Goal: Information Seeking & Learning: Learn about a topic

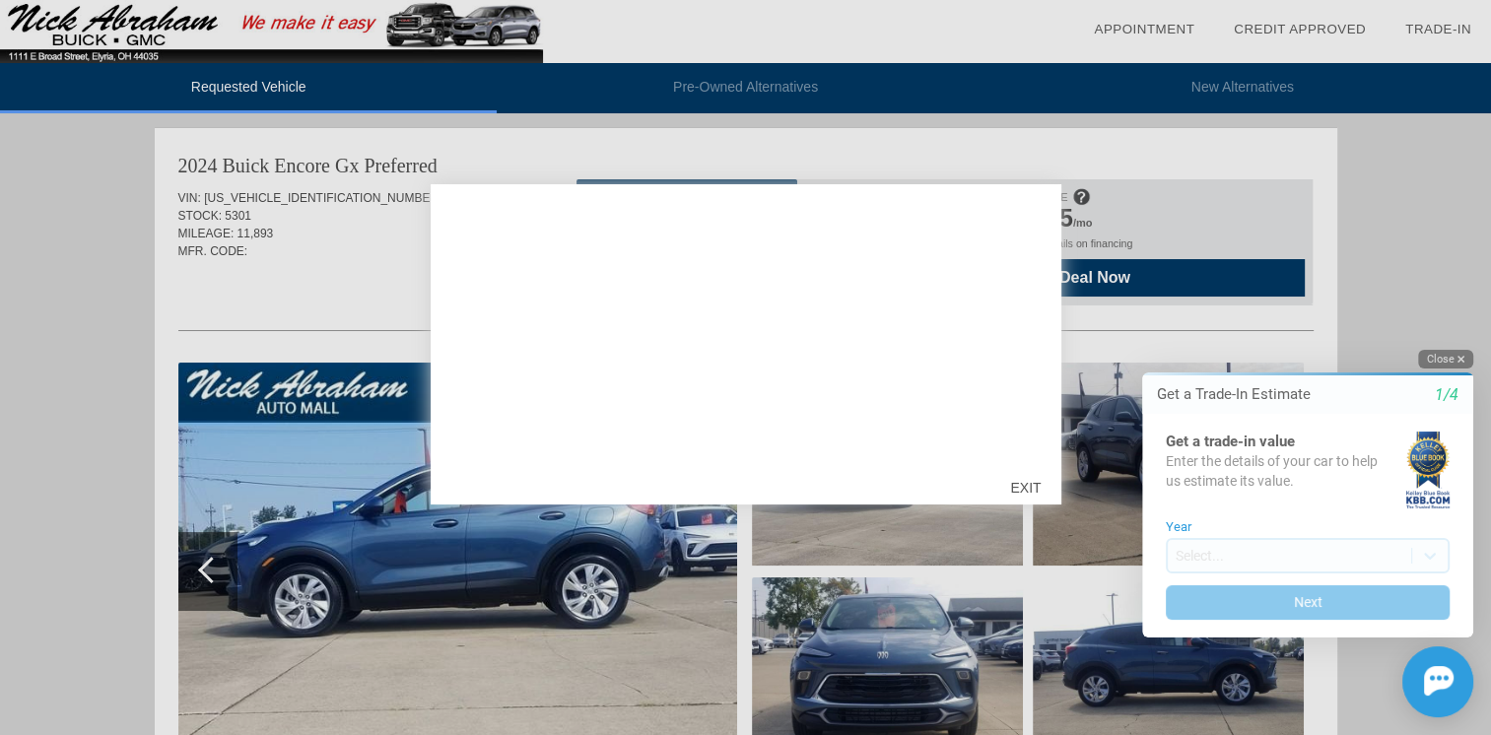
click at [1462, 359] on icon "button" at bounding box center [1460, 359] width 7 height 11
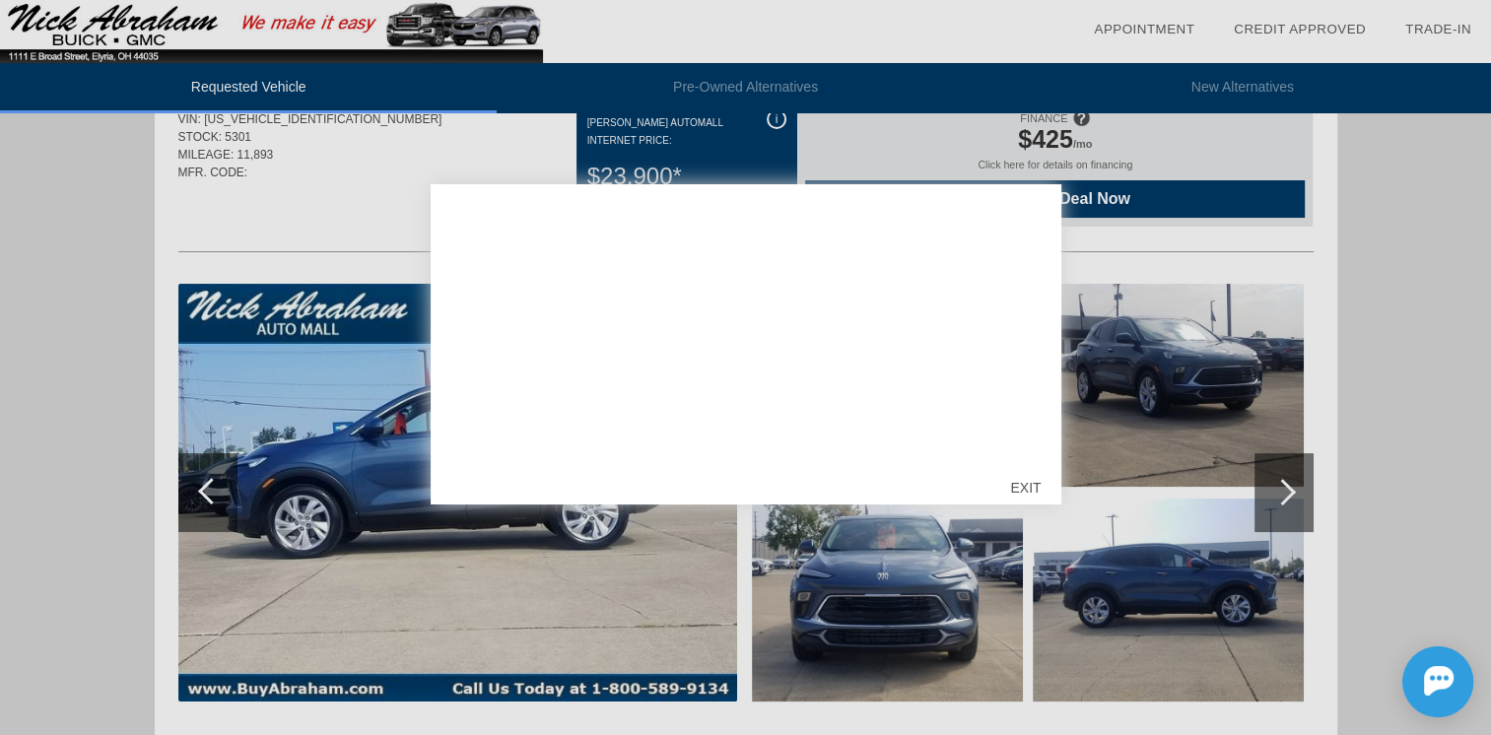
scroll to position [197, 0]
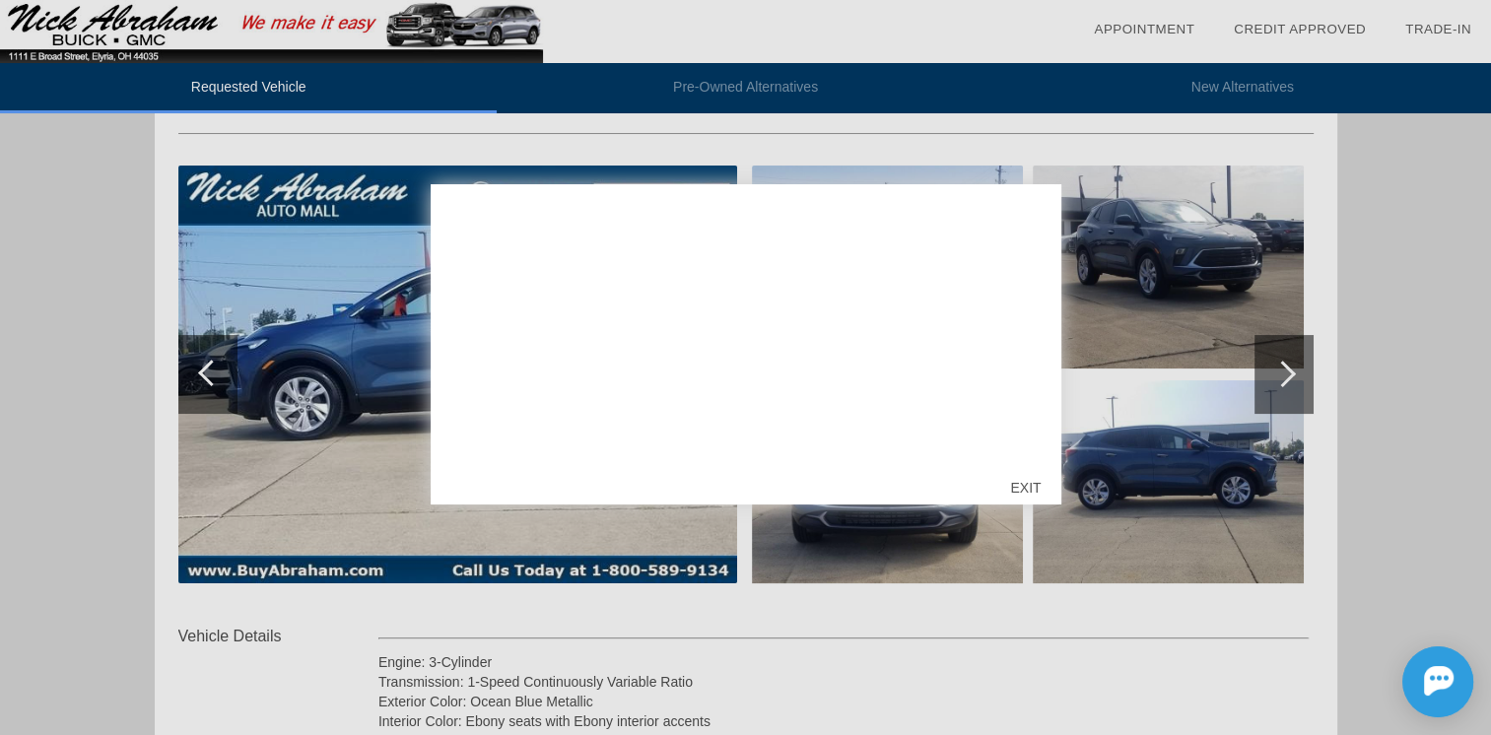
click at [1028, 495] on div "EXIT" at bounding box center [1025, 487] width 70 height 59
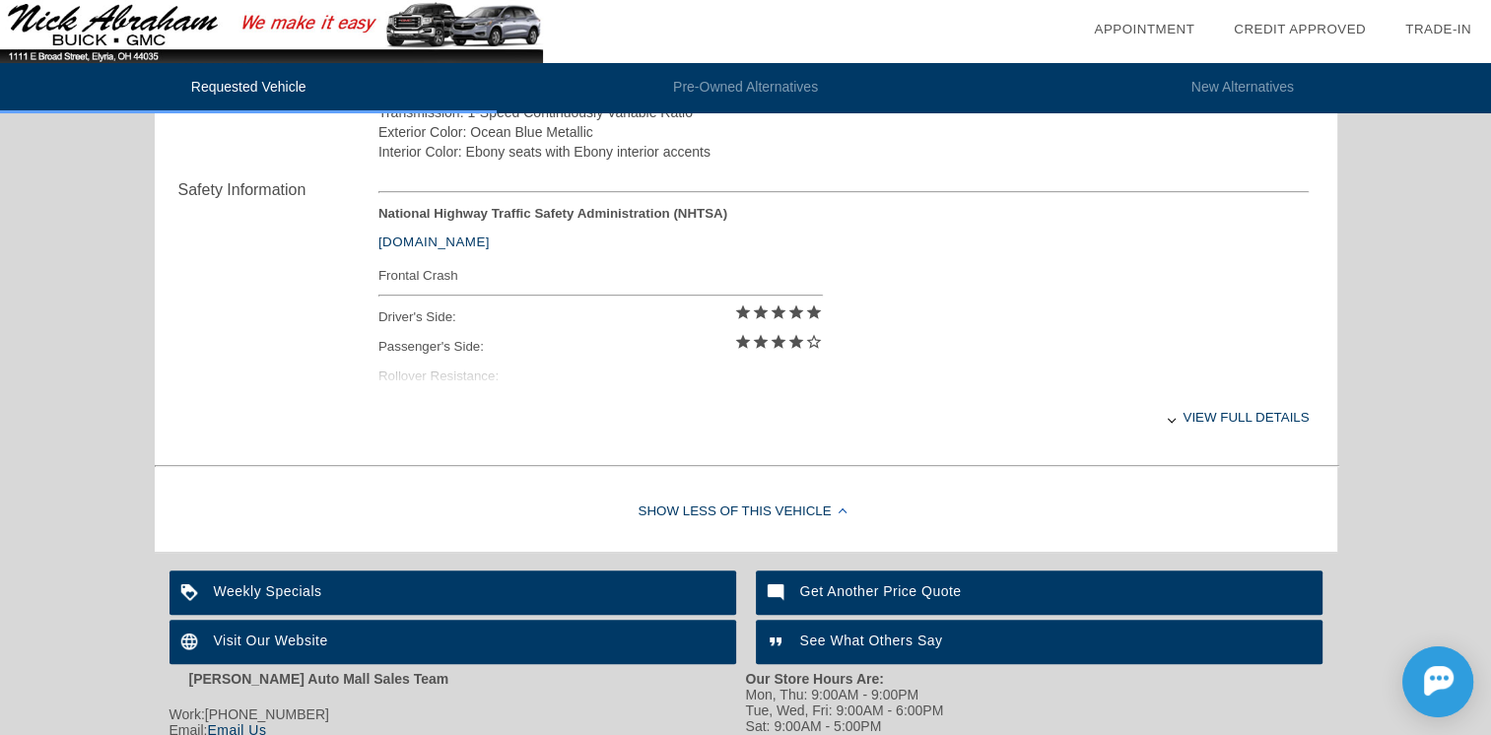
scroll to position [788, 0]
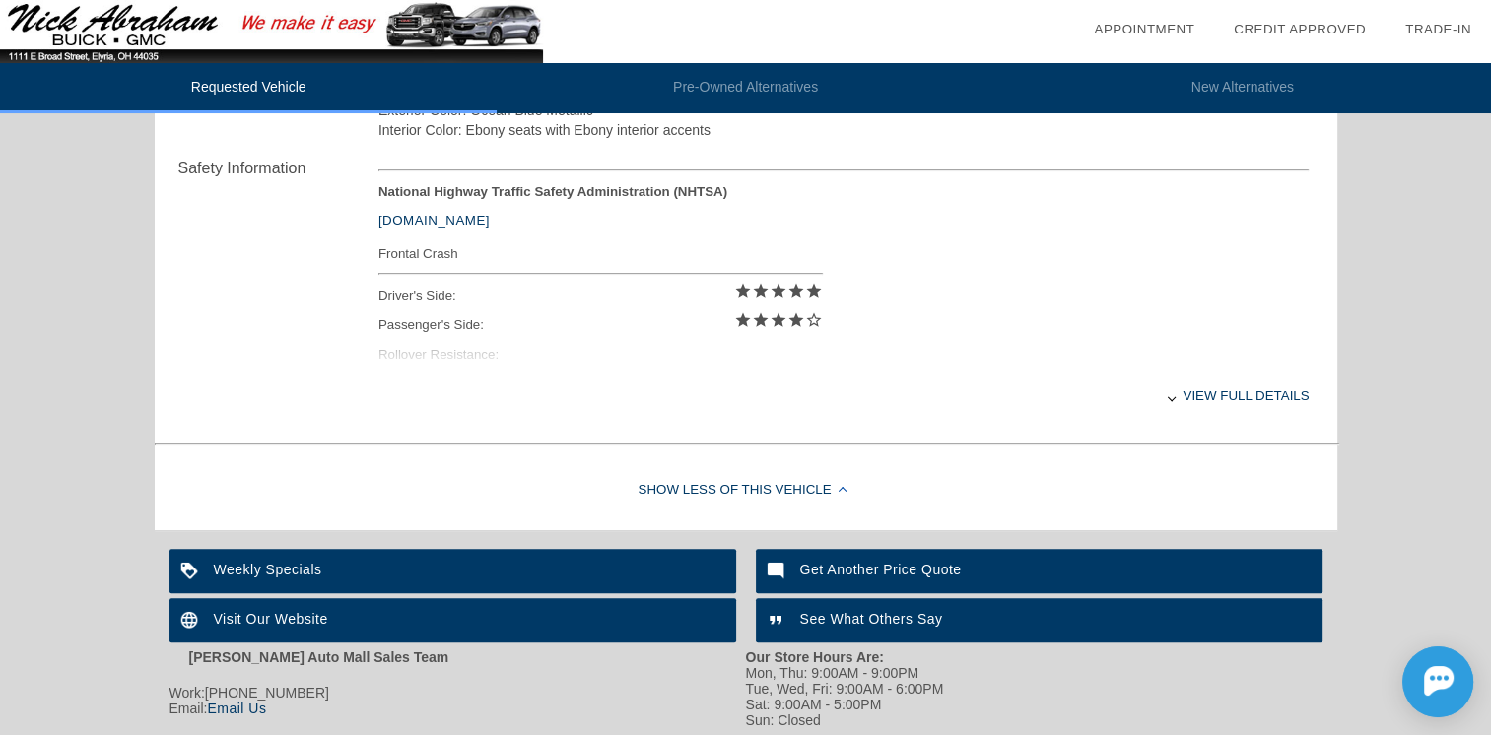
click at [1211, 396] on div "View full details" at bounding box center [843, 395] width 931 height 48
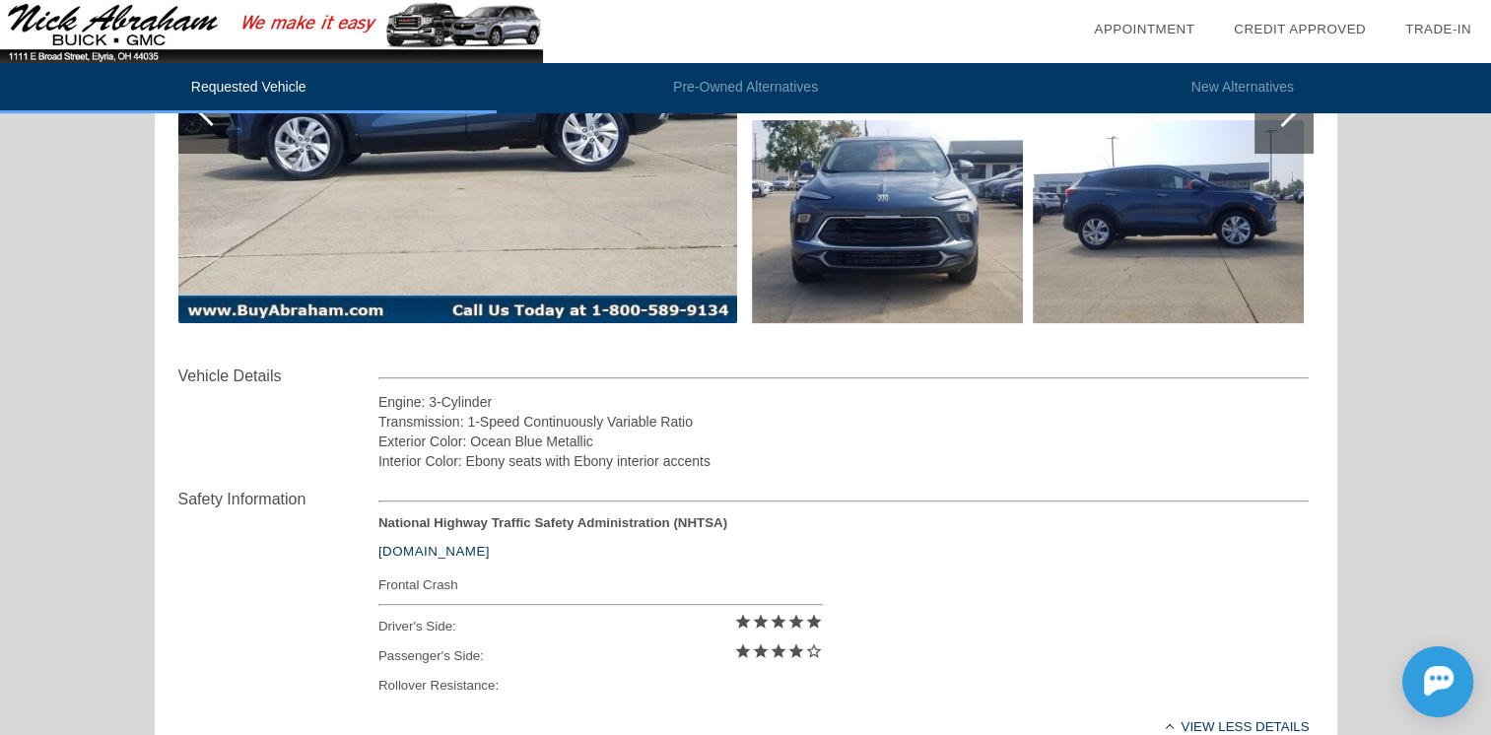
scroll to position [493, 0]
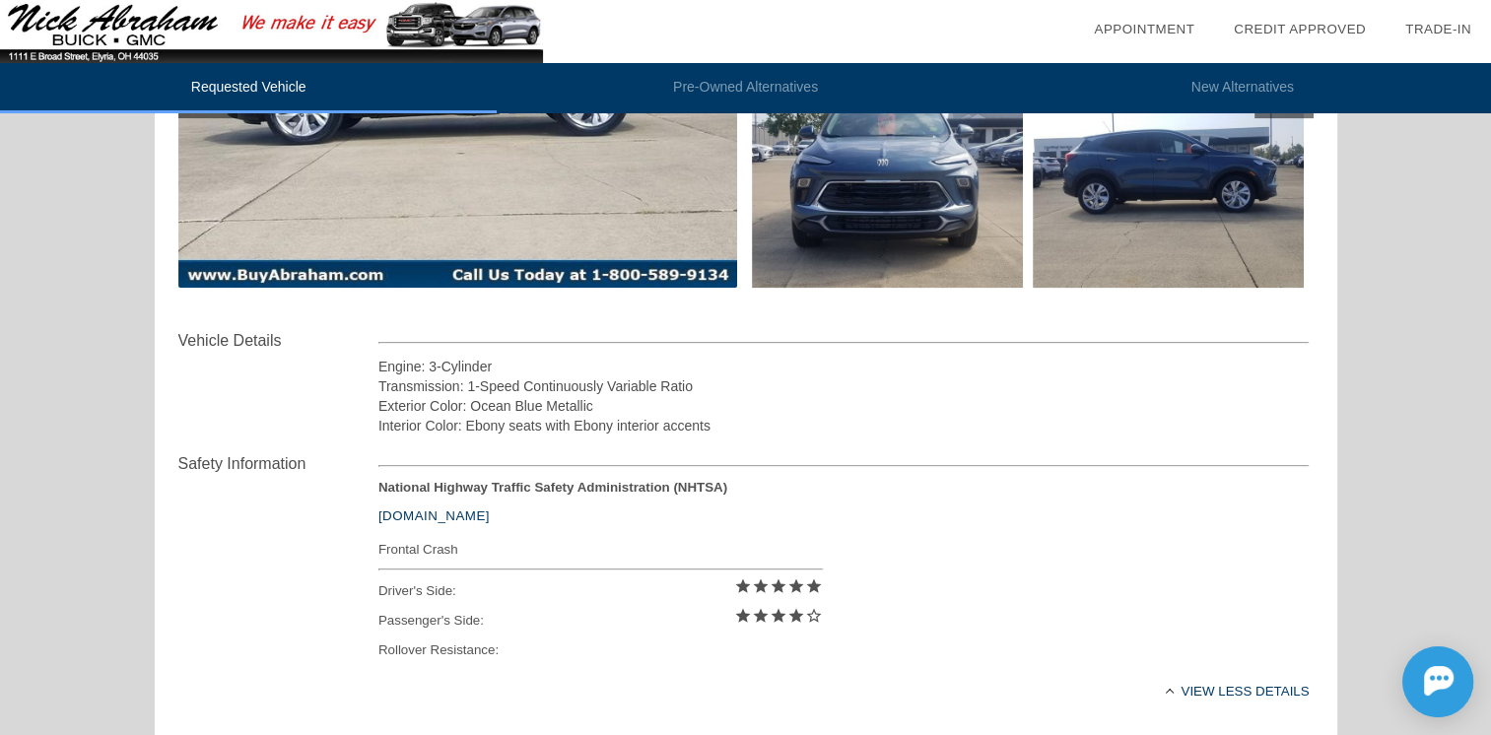
click at [304, 604] on div "Safety Information National Highway Traffic Safety Administration (NHTSA) [DOMA…" at bounding box center [745, 583] width 1135 height 297
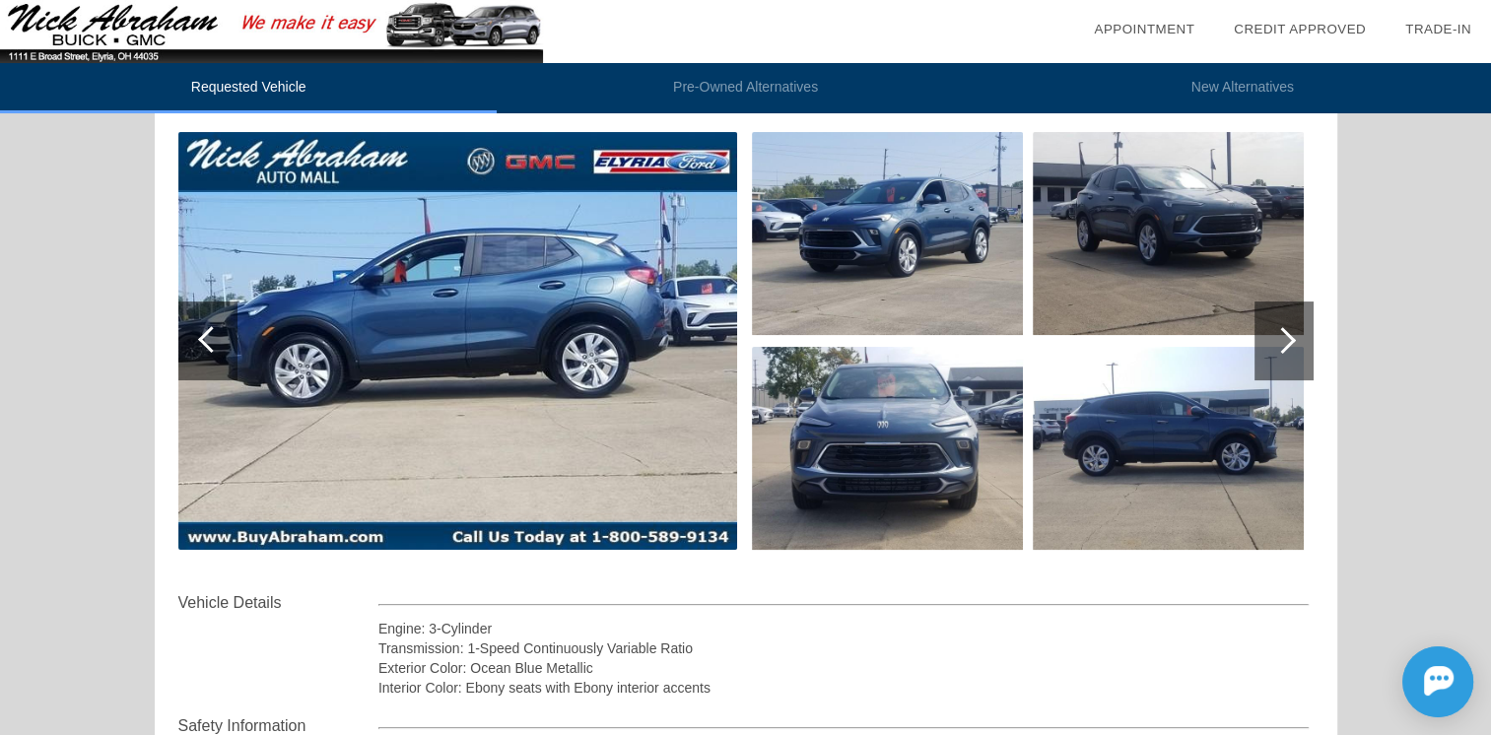
scroll to position [197, 0]
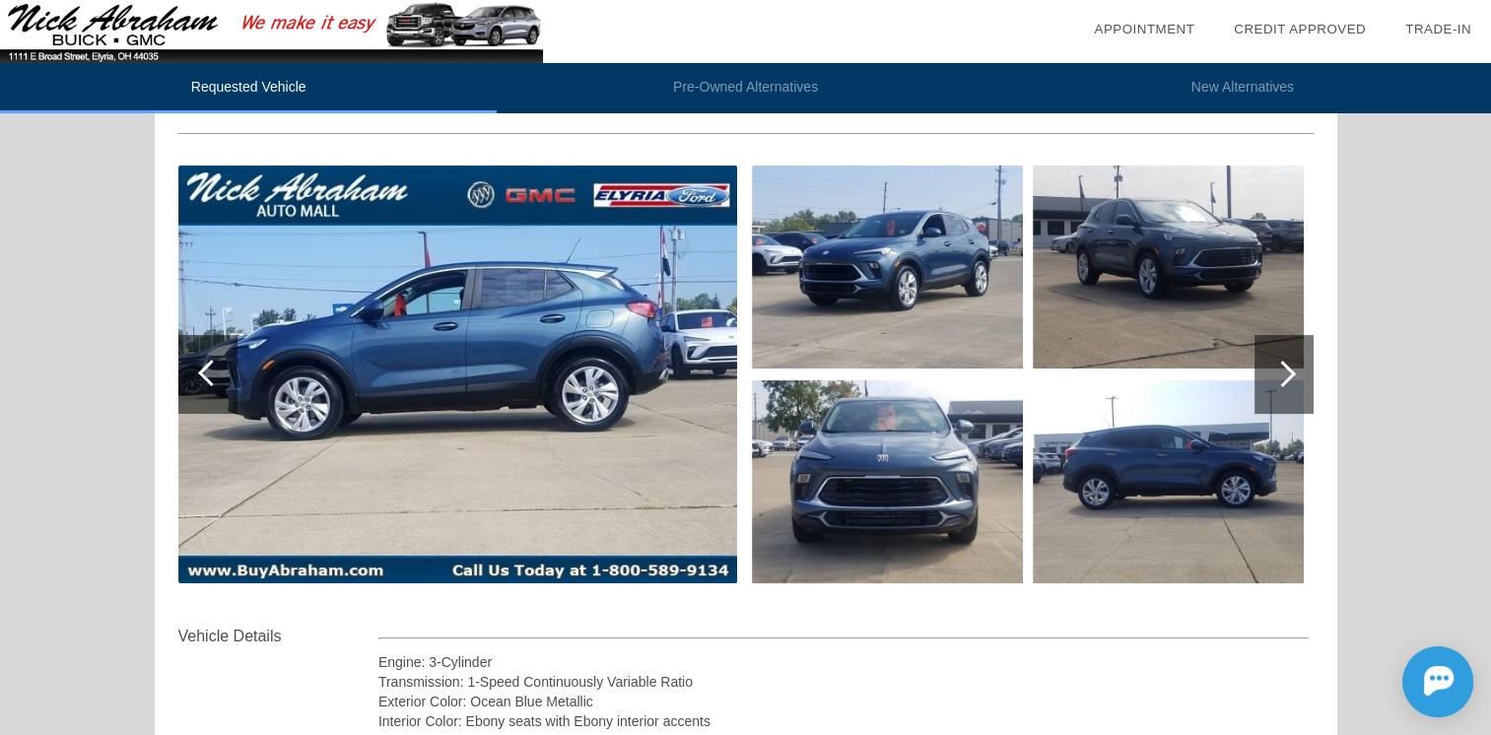
click at [1281, 370] on div at bounding box center [1282, 374] width 27 height 27
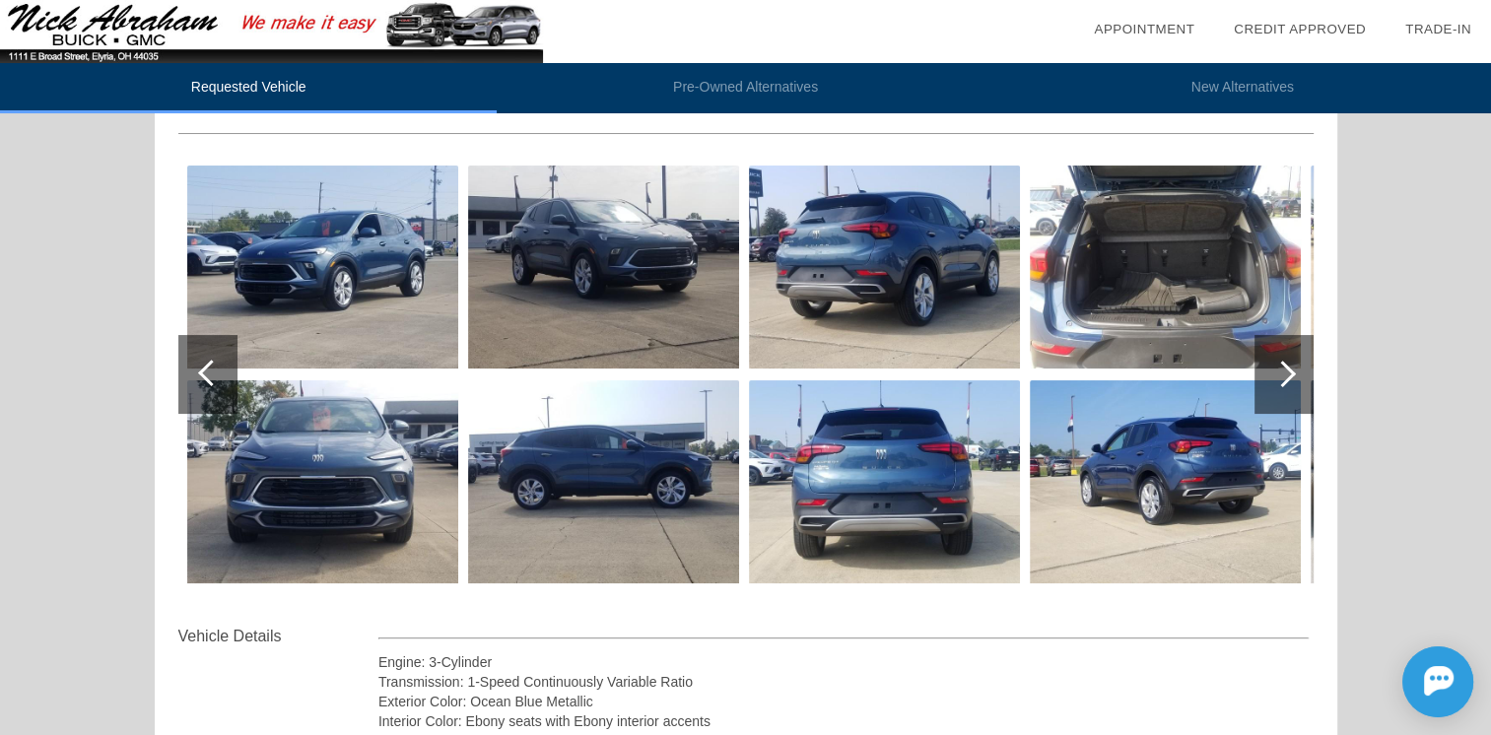
click at [1281, 370] on div at bounding box center [1282, 374] width 27 height 27
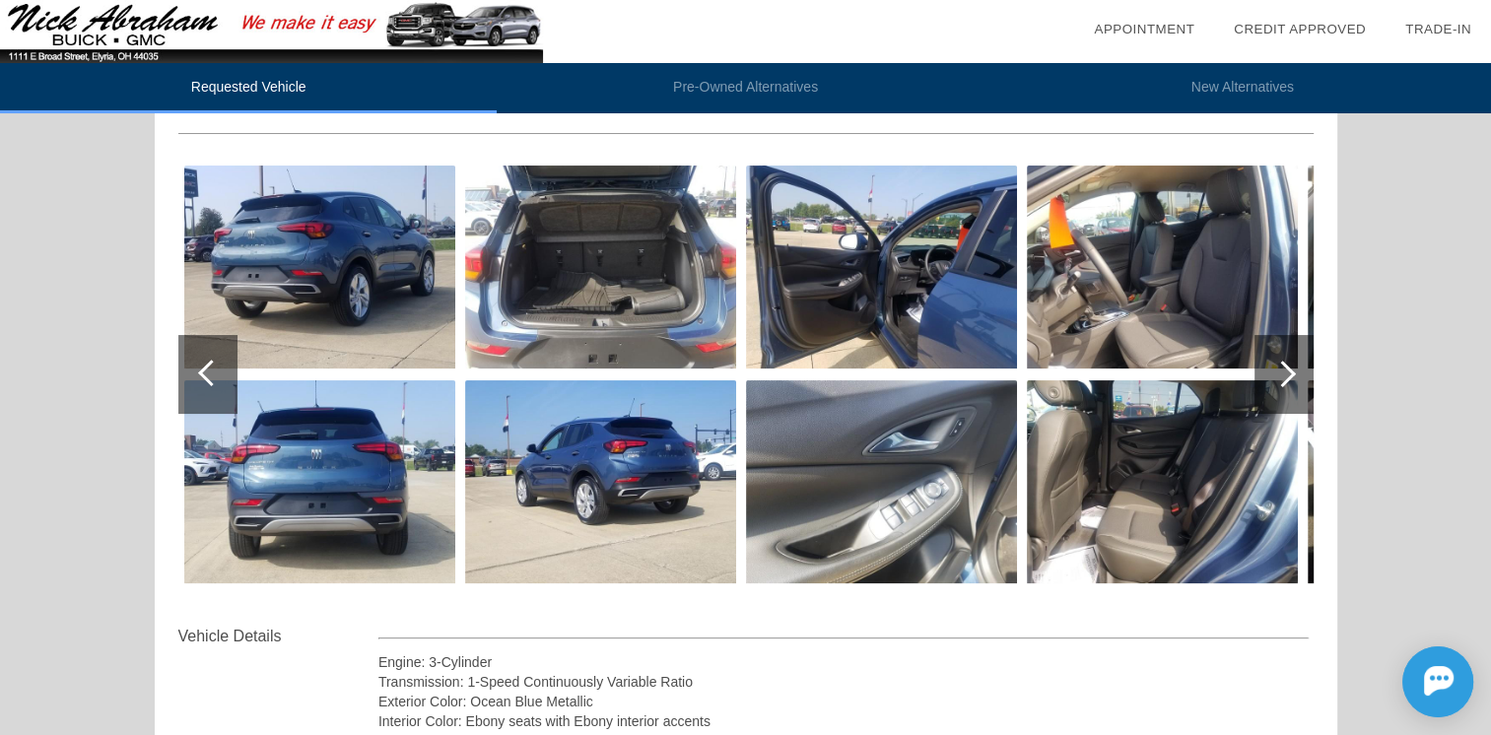
click at [1281, 370] on div at bounding box center [1282, 374] width 27 height 27
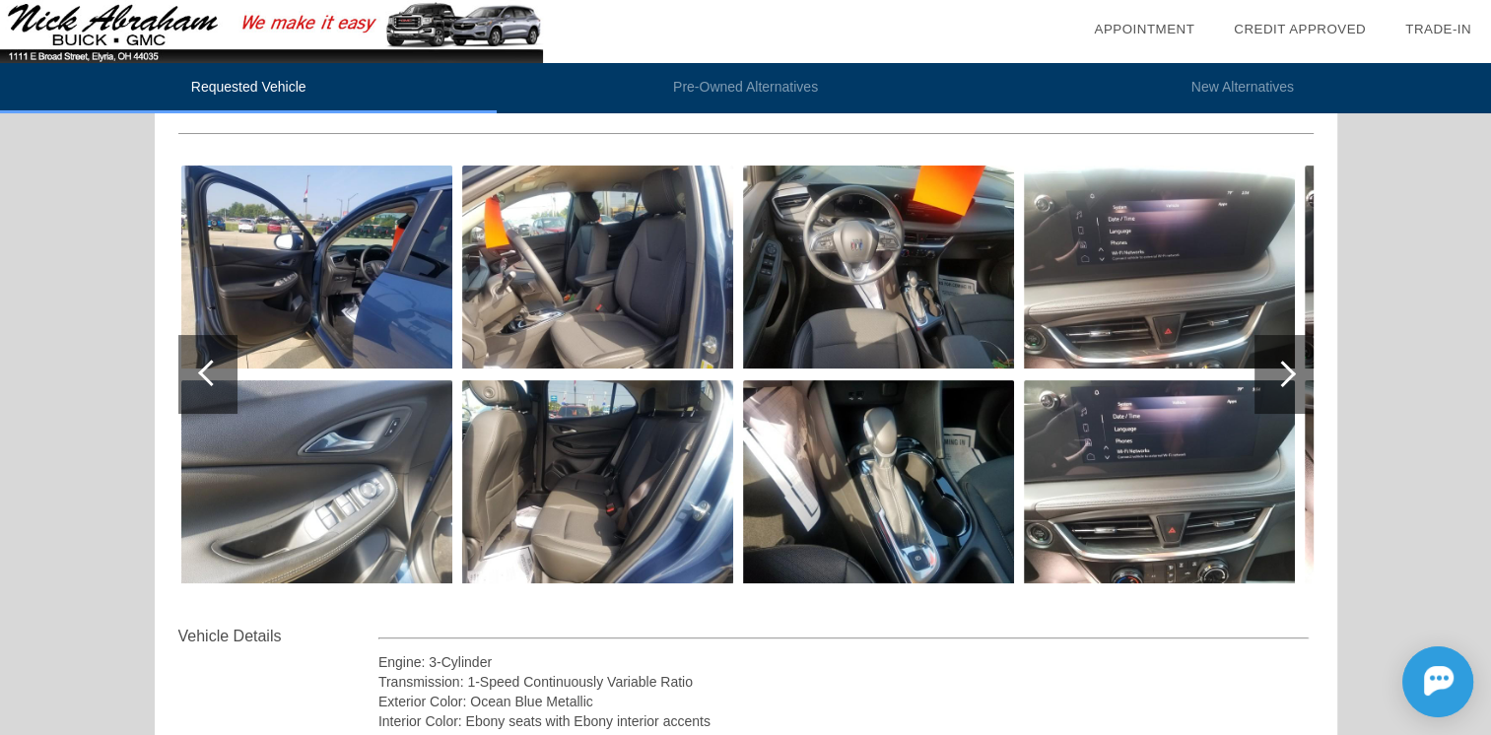
click at [1281, 370] on div at bounding box center [1282, 374] width 27 height 27
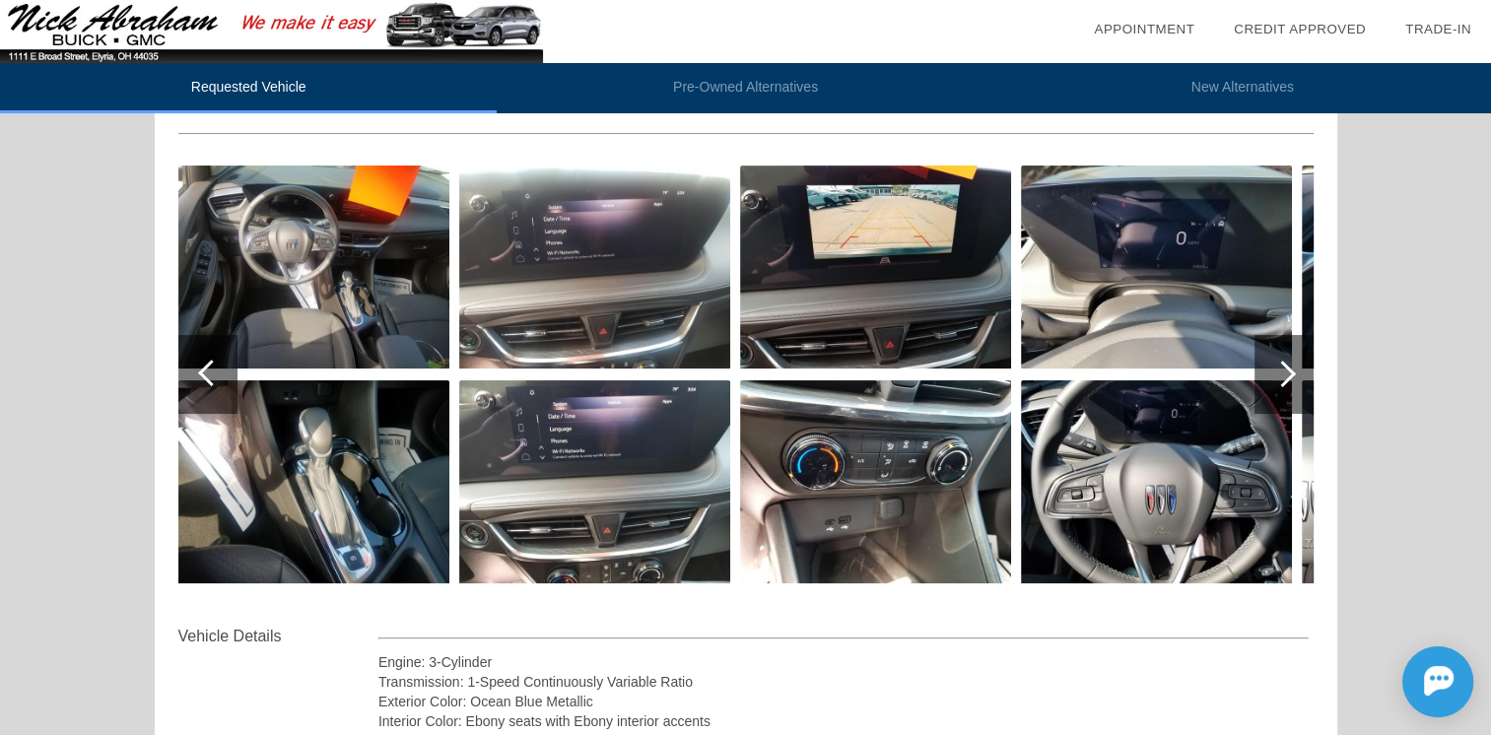
click at [1281, 370] on div at bounding box center [1282, 374] width 27 height 27
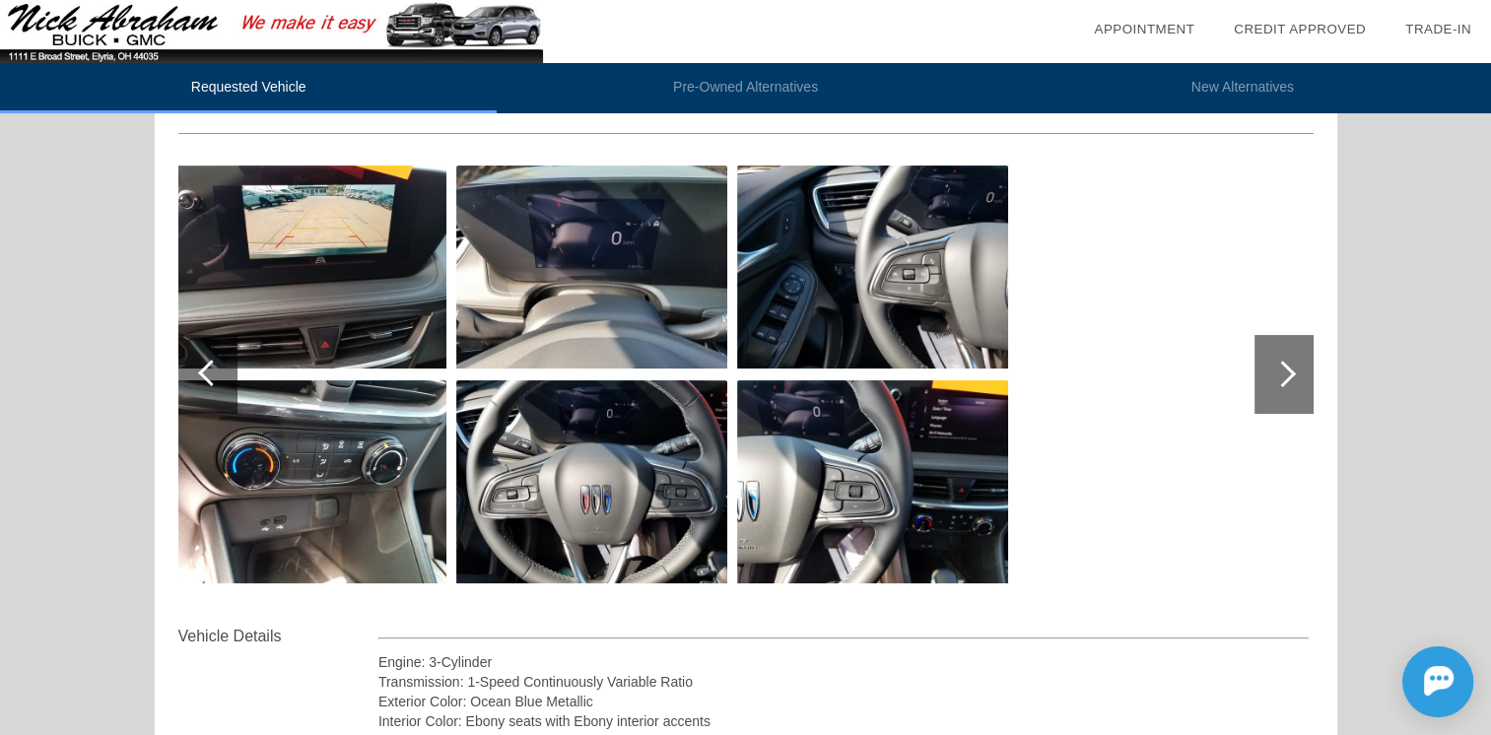
click at [1281, 370] on div at bounding box center [1282, 374] width 27 height 27
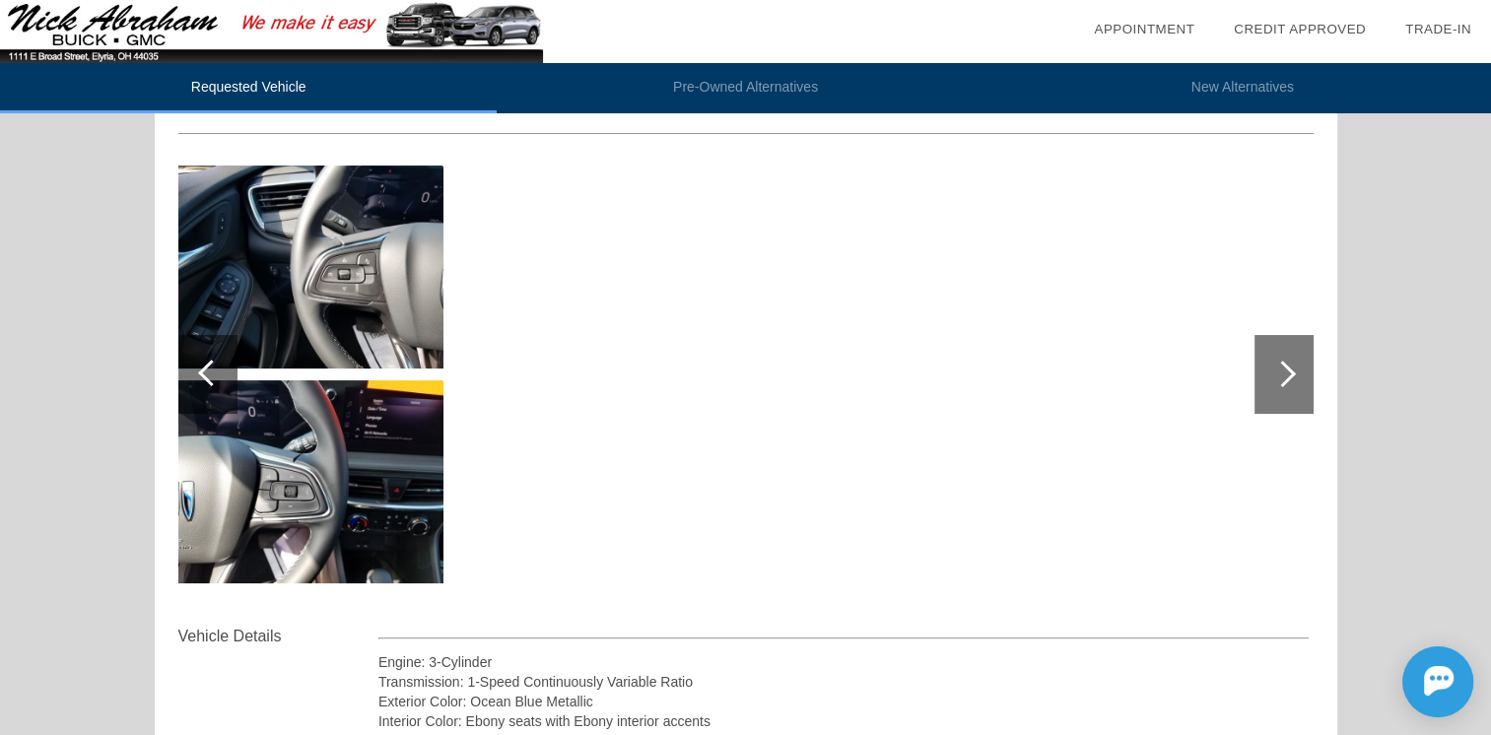
click at [1281, 370] on div at bounding box center [1282, 374] width 27 height 27
